Goal: Obtain resource: Obtain resource

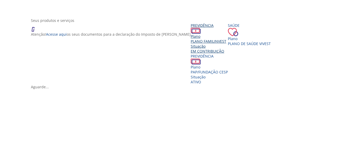
scroll to position [104, 0]
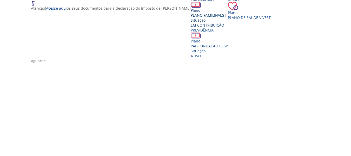
click at [191, 23] on div "Situação" at bounding box center [209, 20] width 37 height 5
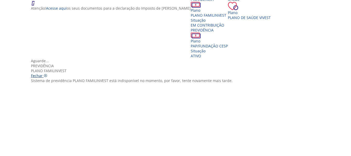
click at [43, 73] on span "Fechar" at bounding box center [37, 75] width 12 height 5
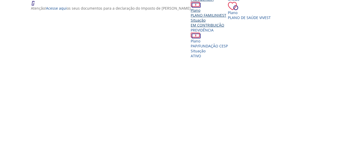
click at [191, 18] on span "PLANO FAMILINVEST" at bounding box center [209, 15] width 36 height 5
click at [180, 58] on div "Vivest" at bounding box center [177, 58] width 293 height 0
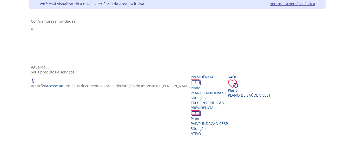
scroll to position [104, 0]
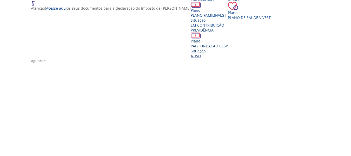
click at [228, 44] on span "PAP/FUNDAÇÃO CESP" at bounding box center [209, 45] width 37 height 5
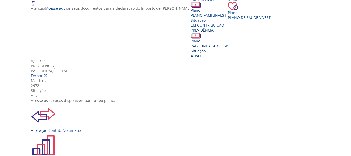
scroll to position [32, 0]
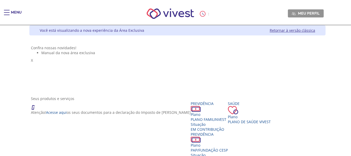
scroll to position [104, 0]
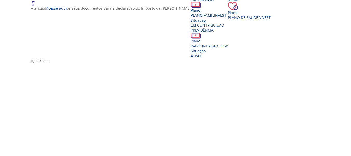
click at [191, 23] on div "Situação" at bounding box center [209, 20] width 37 height 5
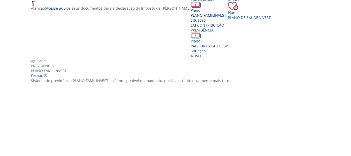
click at [43, 73] on span "Fechar" at bounding box center [37, 75] width 12 height 5
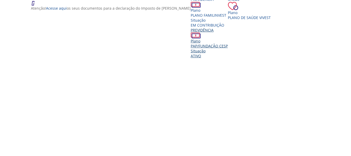
click at [228, 48] on span "PAP/FUNDAÇÃO CESP" at bounding box center [209, 45] width 37 height 5
click at [179, 63] on div "Aguarde..." at bounding box center [177, 60] width 293 height 5
click at [181, 63] on div "Aguarde..." at bounding box center [177, 60] width 293 height 5
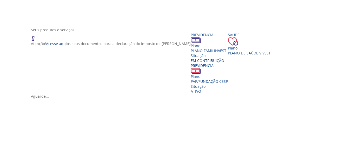
scroll to position [104, 0]
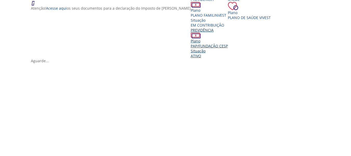
click at [228, 47] on span "PAP/FUNDAÇÃO CESP" at bounding box center [209, 45] width 37 height 5
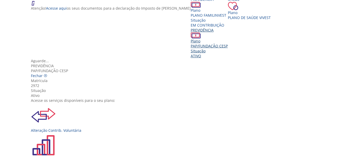
scroll to position [52, 0]
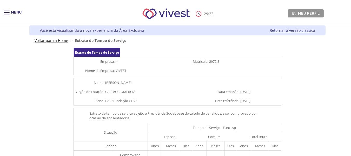
click at [55, 39] on link "Voltar para a Home" at bounding box center [52, 40] width 34 height 5
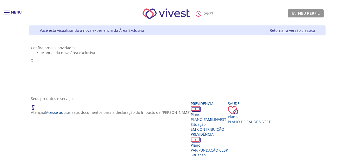
scroll to position [26, 0]
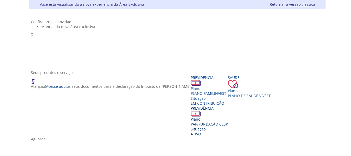
click at [228, 125] on span "PAP/FUNDAÇÃO CESP" at bounding box center [209, 123] width 37 height 5
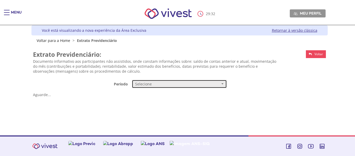
click at [161, 81] on span "Selecione" at bounding box center [177, 83] width 85 height 5
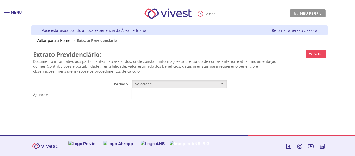
click at [147, 96] on link "Mensal" at bounding box center [179, 93] width 95 height 9
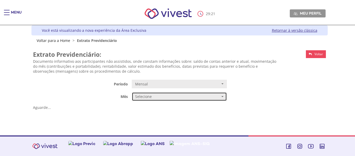
click at [147, 97] on span "Selecione" at bounding box center [177, 96] width 85 height 5
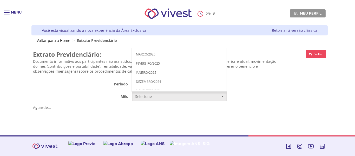
click at [119, 108] on div "Z7_I2KE1AG0L89AE06E1G4AR91051 Funcesp - Vivest- Extrato Previdenciario Mensal C…" at bounding box center [179, 82] width 296 height 79
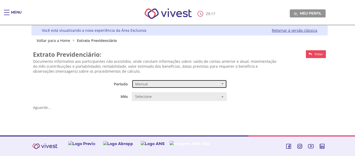
click at [151, 87] on button "Mensal" at bounding box center [179, 84] width 95 height 9
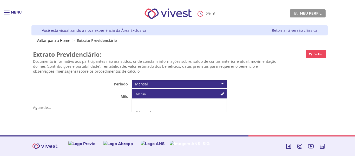
click at [152, 101] on small "de 2014 até 09/2017" at bounding box center [165, 103] width 28 height 4
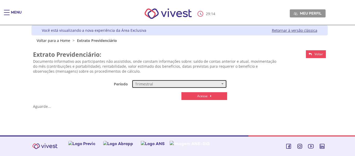
click at [183, 86] on span "Trimestral" at bounding box center [177, 83] width 85 height 5
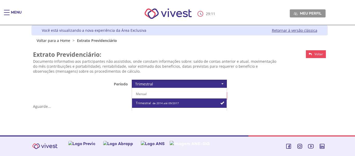
click at [171, 102] on small "de 2014 até 09/2017" at bounding box center [165, 103] width 28 height 4
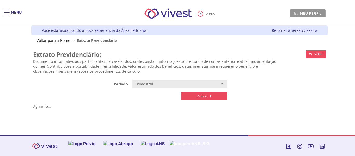
click at [162, 89] on form "**********" at bounding box center [179, 94] width 293 height 29
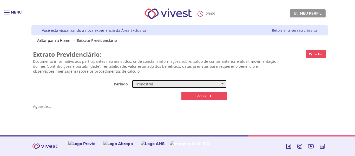
click at [159, 86] on button "Trimestral" at bounding box center [179, 84] width 95 height 9
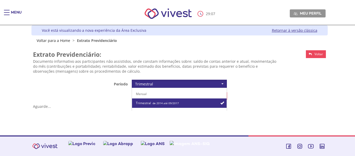
drag, startPoint x: 166, startPoint y: 101, endPoint x: 170, endPoint y: 104, distance: 5.0
click at [166, 101] on small "de 2014 até 09/2017" at bounding box center [165, 103] width 28 height 4
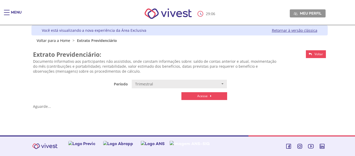
click at [190, 97] on link "Acesse" at bounding box center [204, 96] width 46 height 8
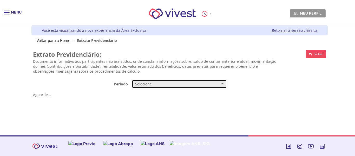
drag, startPoint x: 0, startPoint y: 0, endPoint x: 173, endPoint y: 80, distance: 190.3
click at [173, 80] on button "Selecione" at bounding box center [179, 84] width 95 height 9
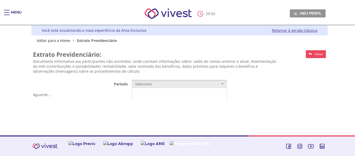
click at [148, 93] on link "Mensal" at bounding box center [179, 93] width 95 height 9
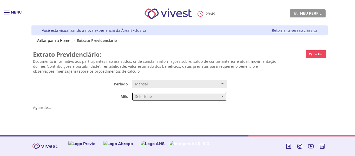
click at [149, 96] on span "Selecione" at bounding box center [177, 96] width 85 height 5
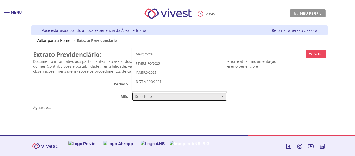
click at [149, 96] on span "Selecione" at bounding box center [177, 96] width 85 height 5
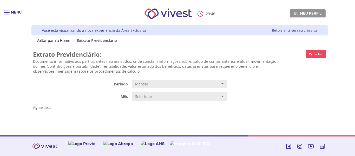
click at [10, 12] on div "Menu" at bounding box center [9, 15] width 10 height 10
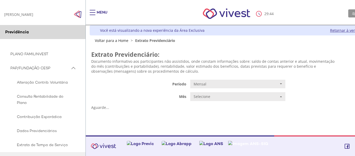
click at [80, 13] on img "Click to close side navigation." at bounding box center [78, 14] width 8 height 8
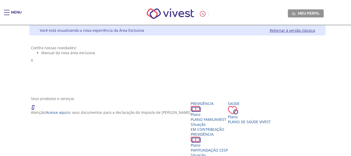
scroll to position [26, 0]
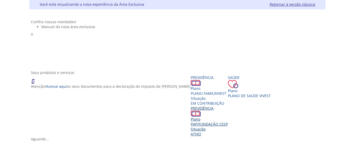
click at [213, 124] on span "PAP/FUNDAÇÃO CESP" at bounding box center [209, 123] width 37 height 5
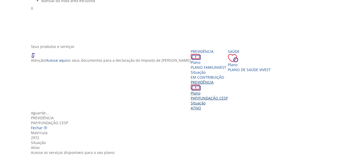
scroll to position [52, 0]
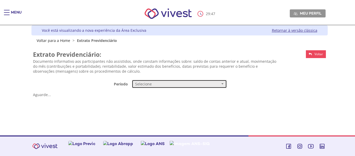
click at [155, 82] on span "Selecione" at bounding box center [177, 83] width 85 height 5
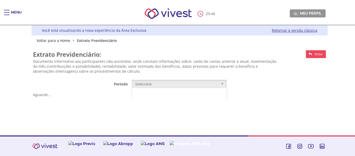
click at [155, 92] on link "Mensal" at bounding box center [179, 93] width 95 height 9
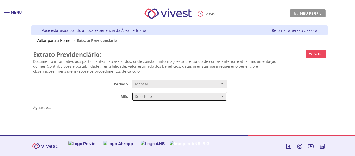
click at [186, 101] on button "Selecione" at bounding box center [179, 96] width 95 height 9
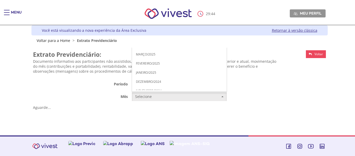
click at [146, 9] on span "AGOSTO/2025" at bounding box center [146, 9] width 21 height 4
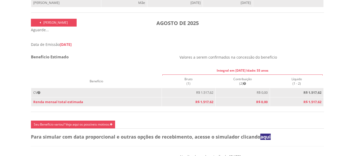
scroll to position [260, 0]
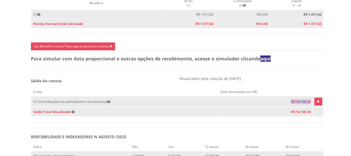
drag, startPoint x: 282, startPoint y: 106, endPoint x: 309, endPoint y: 112, distance: 27.3
click at [309, 107] on td "R$ 10.126,54" at bounding box center [265, 101] width 95 height 11
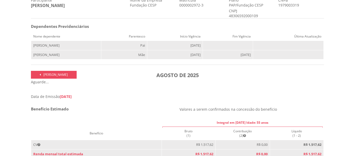
scroll to position [0, 0]
